Goal: Information Seeking & Learning: Understand process/instructions

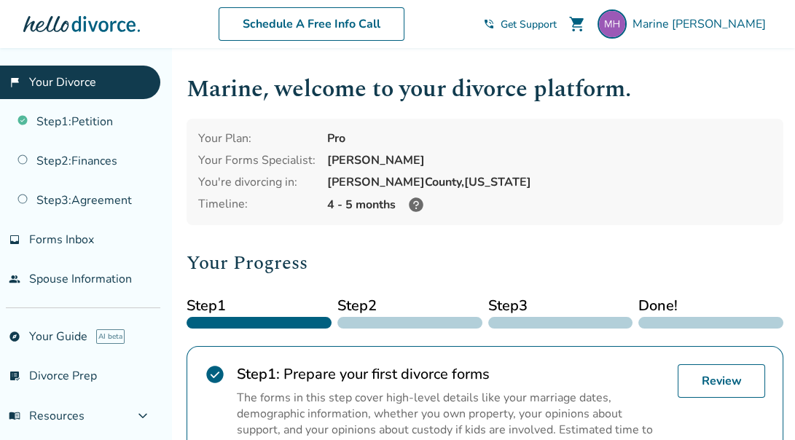
click at [415, 201] on icon at bounding box center [416, 204] width 17 height 17
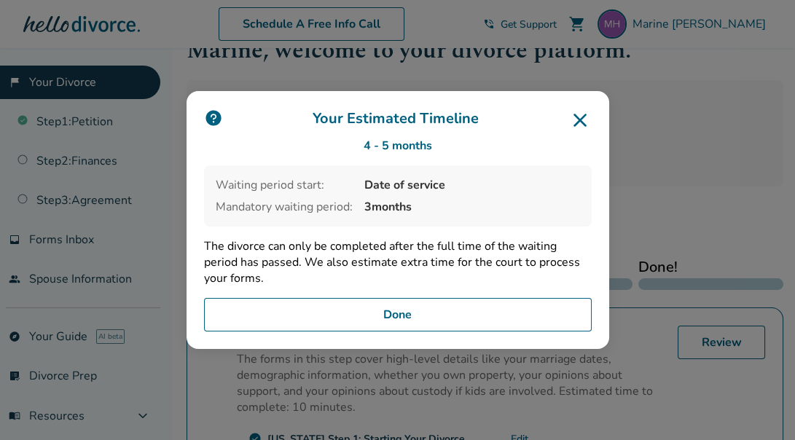
scroll to position [41, 0]
click at [437, 319] on button "Done" at bounding box center [398, 315] width 388 height 34
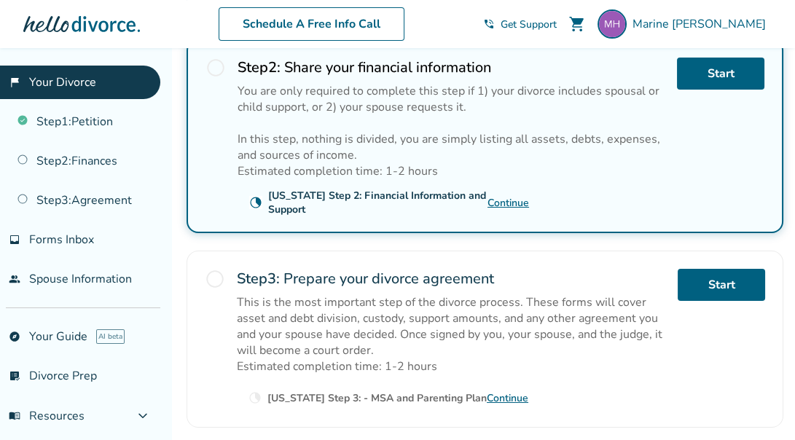
scroll to position [480, 0]
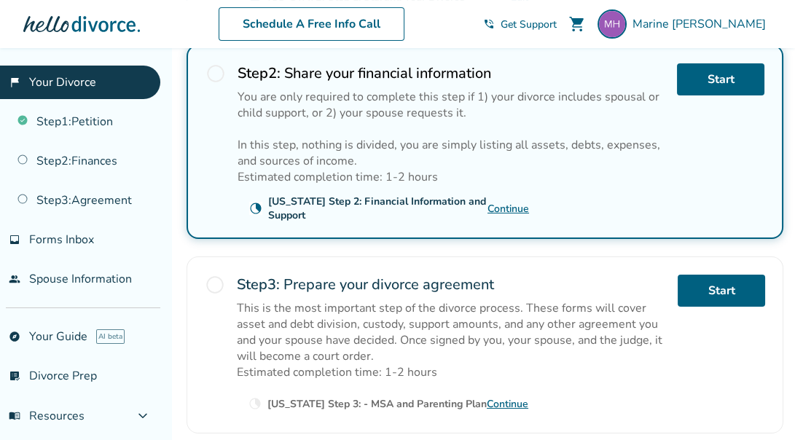
click at [505, 206] on link "Continue" at bounding box center [509, 209] width 42 height 14
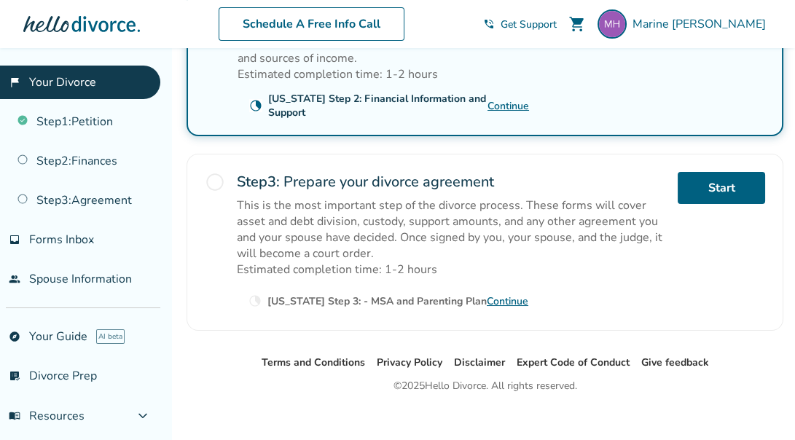
scroll to position [587, 0]
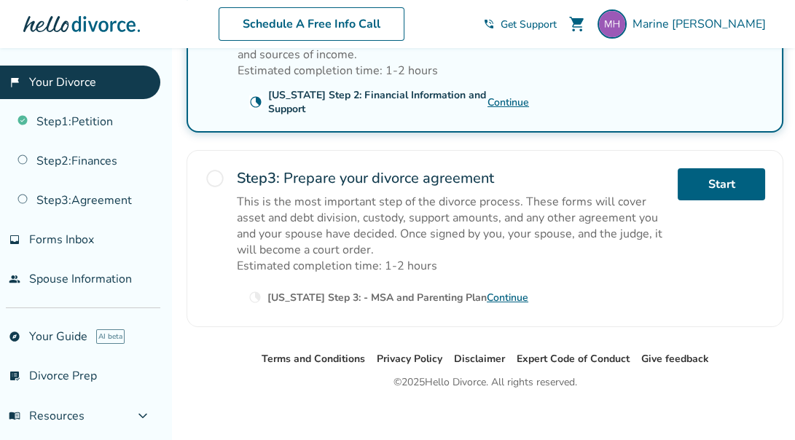
click at [497, 292] on link "Continue" at bounding box center [508, 298] width 42 height 14
